Goal: Task Accomplishment & Management: Complete application form

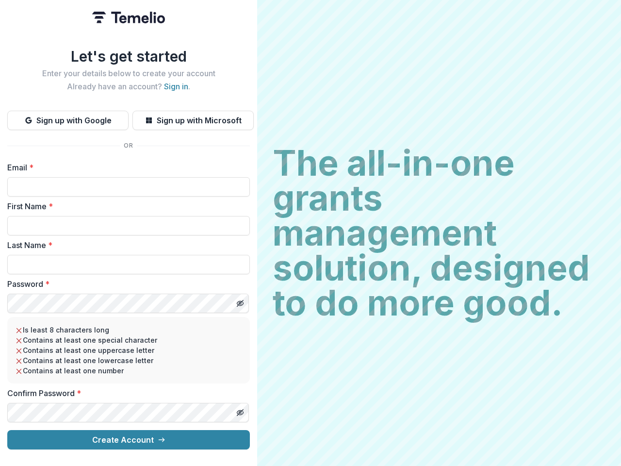
click at [311, 233] on h2 "The all-in-one grants management solution, designed to do more good." at bounding box center [439, 233] width 333 height 175
click at [68, 116] on button "Sign up with Google" at bounding box center [67, 120] width 121 height 19
click at [193, 116] on button "Sign up with Microsoft" at bounding box center [192, 120] width 121 height 19
click at [240, 300] on line "Toggle password visibility" at bounding box center [240, 303] width 6 height 6
click at [240, 410] on line "Toggle password visibility" at bounding box center [240, 413] width 6 height 6
